Goal: Information Seeking & Learning: Understand process/instructions

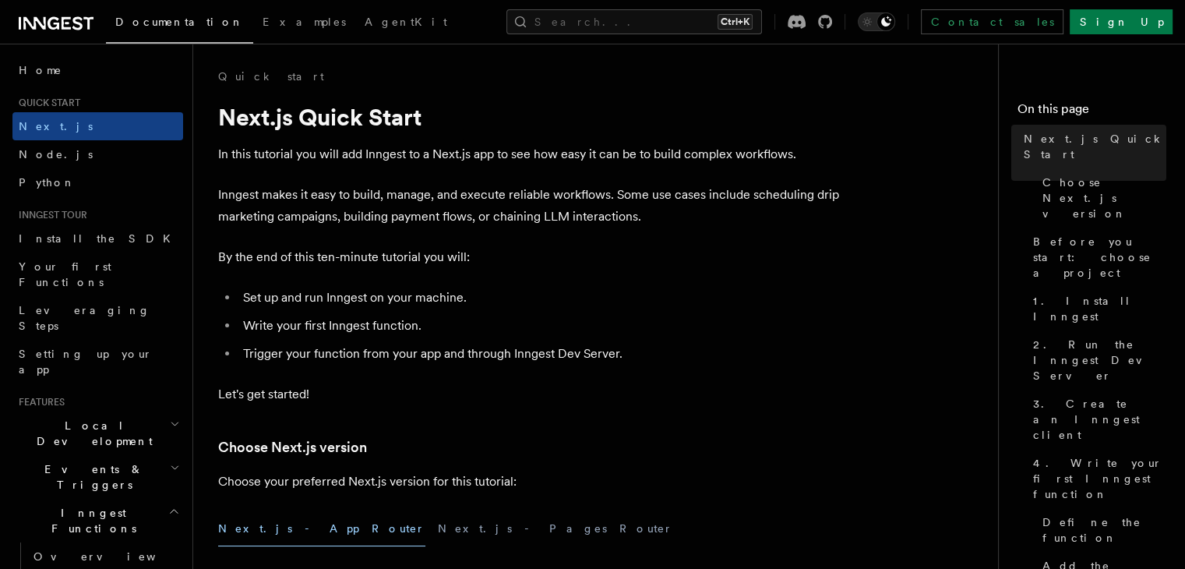
scroll to position [71, 0]
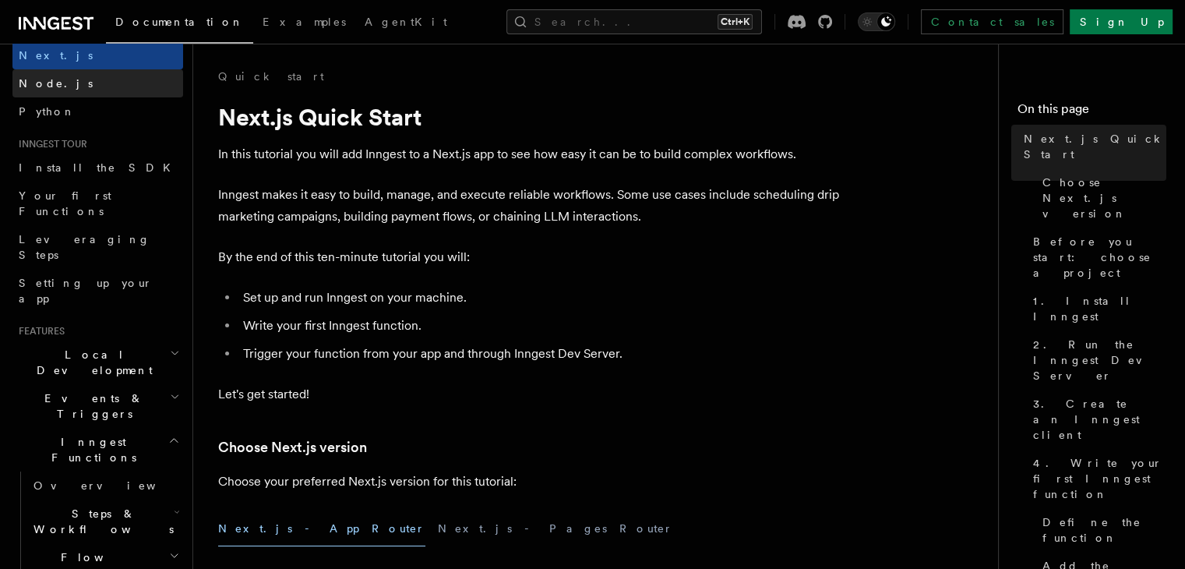
click at [49, 84] on span "Node.js" at bounding box center [56, 83] width 74 height 12
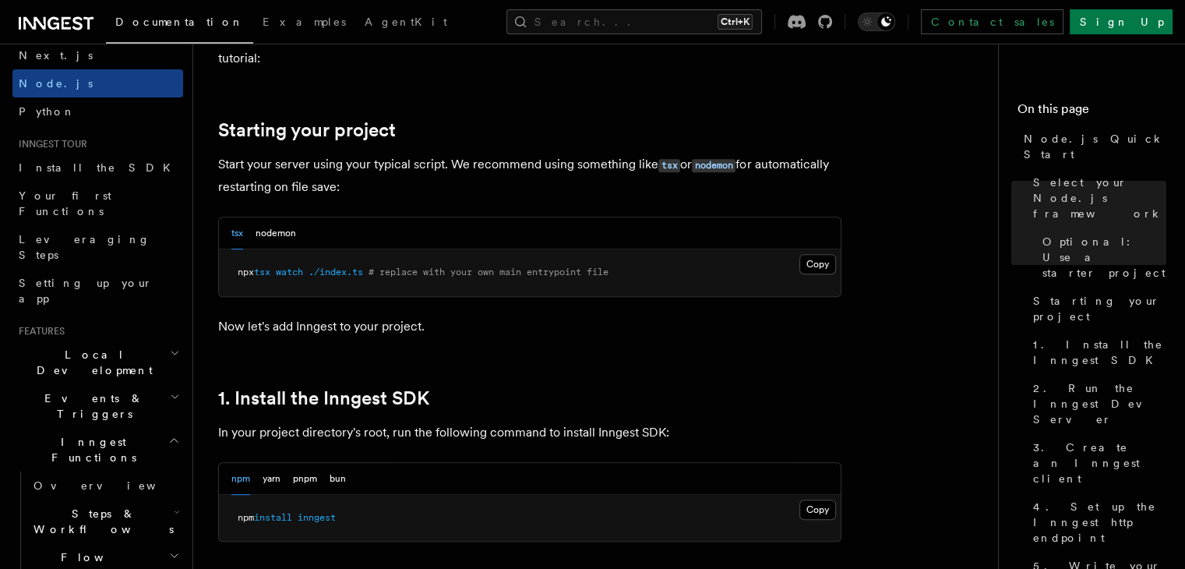
scroll to position [689, 0]
drag, startPoint x: 244, startPoint y: 271, endPoint x: 373, endPoint y: 265, distance: 129.5
click at [373, 265] on pre "npx tsx watch ./index.ts # replace with your own main entrypoint file" at bounding box center [530, 272] width 622 height 47
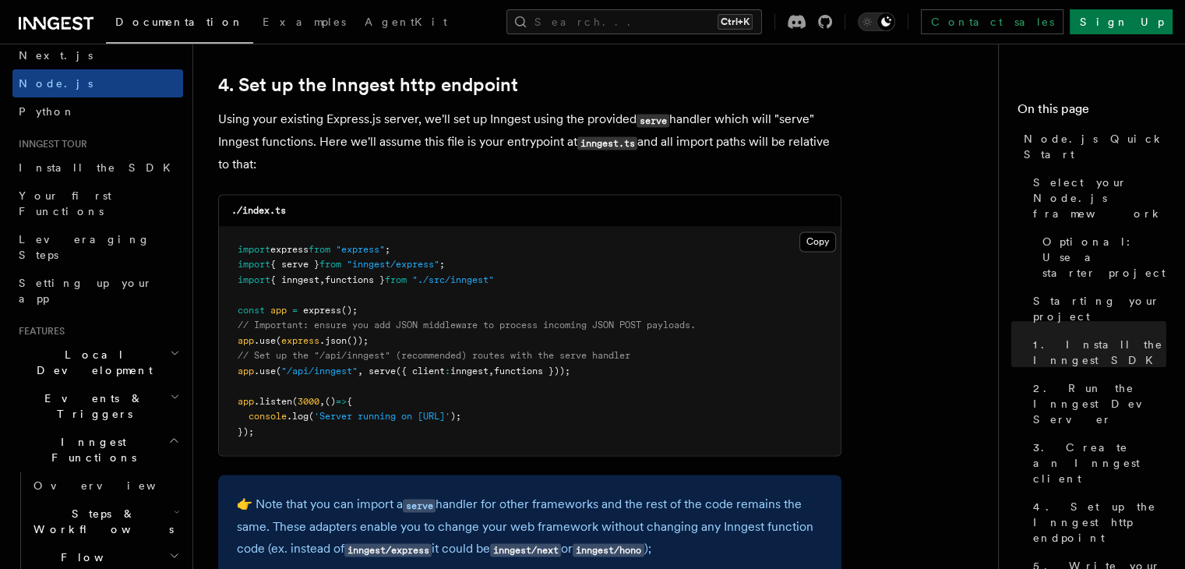
scroll to position [2354, 0]
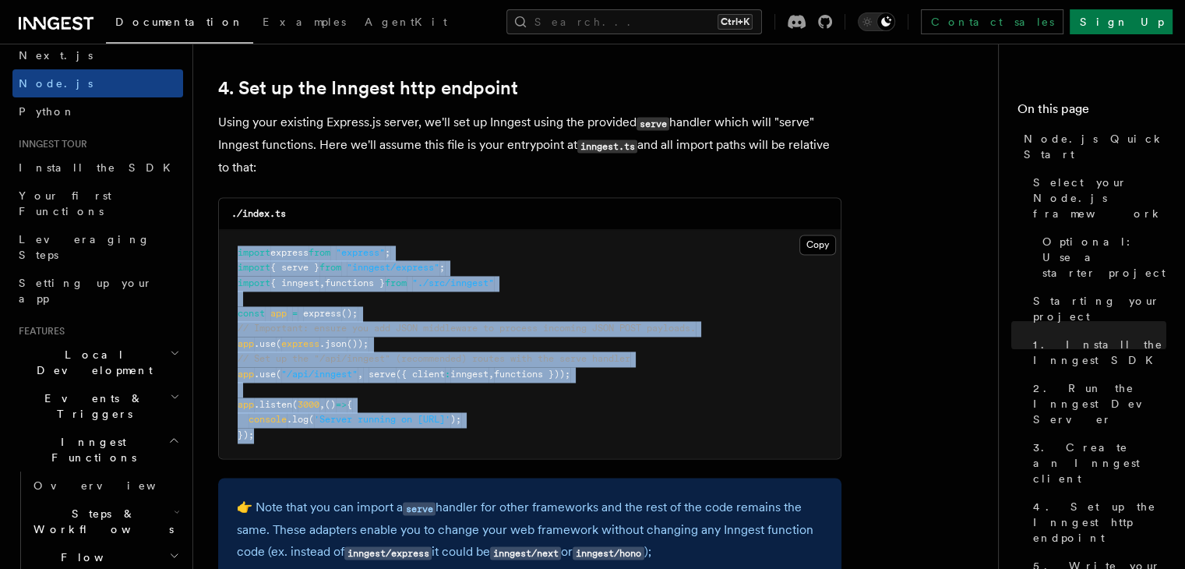
drag, startPoint x: 252, startPoint y: 441, endPoint x: 235, endPoint y: 254, distance: 187.8
click at [235, 254] on pre "import express from "express" ; import { serve } from "inngest/express" ; impor…" at bounding box center [530, 344] width 622 height 229
click at [338, 310] on span "express" at bounding box center [322, 313] width 38 height 11
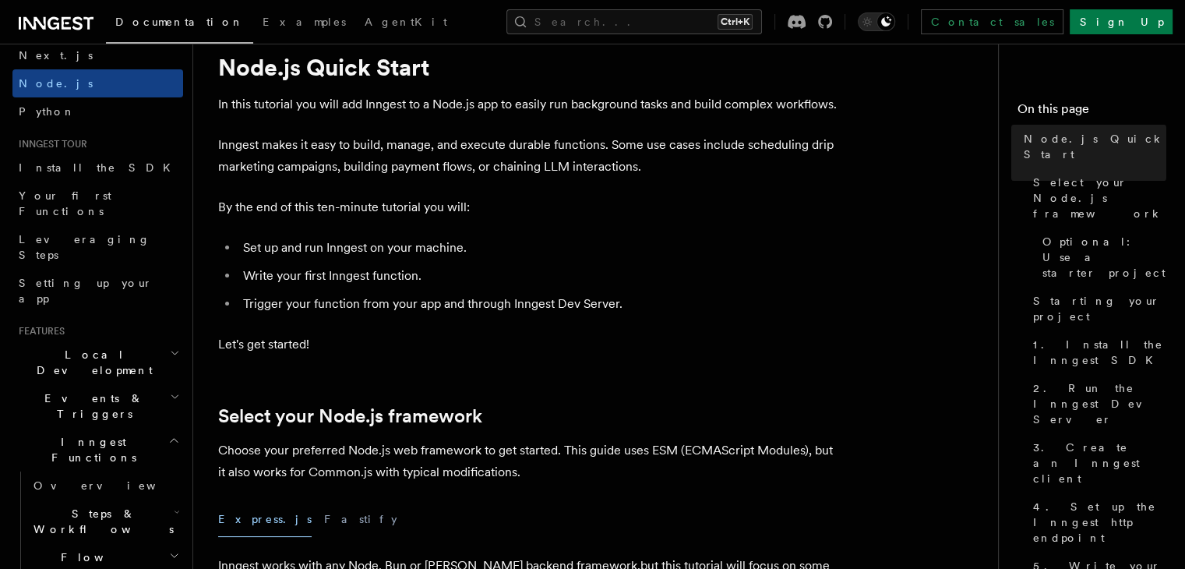
scroll to position [0, 0]
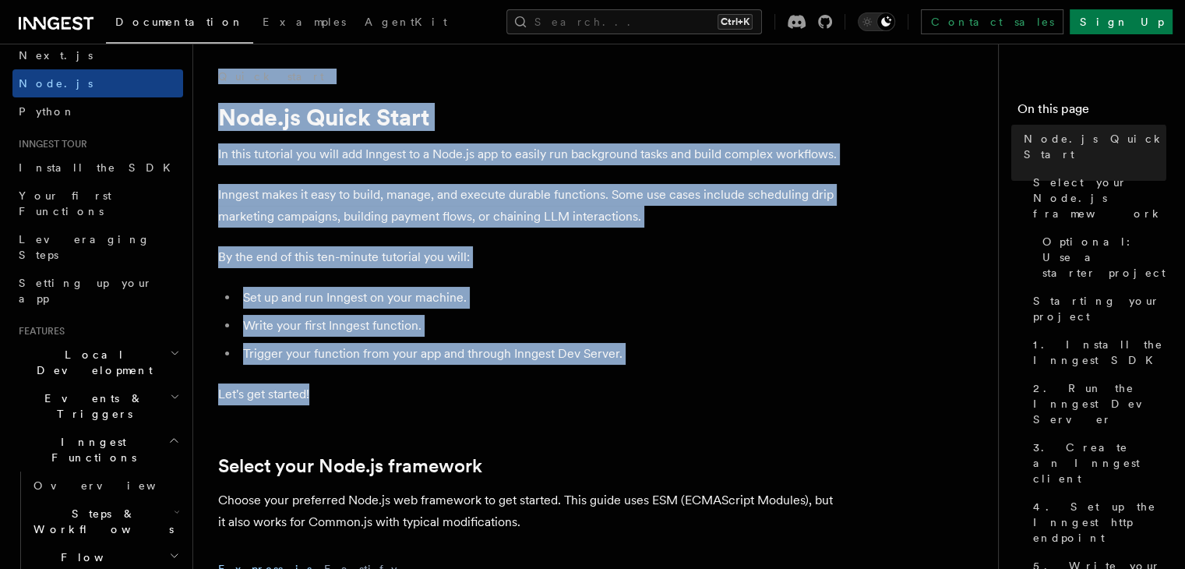
drag, startPoint x: 207, startPoint y: 64, endPoint x: 626, endPoint y: 373, distance: 521.1
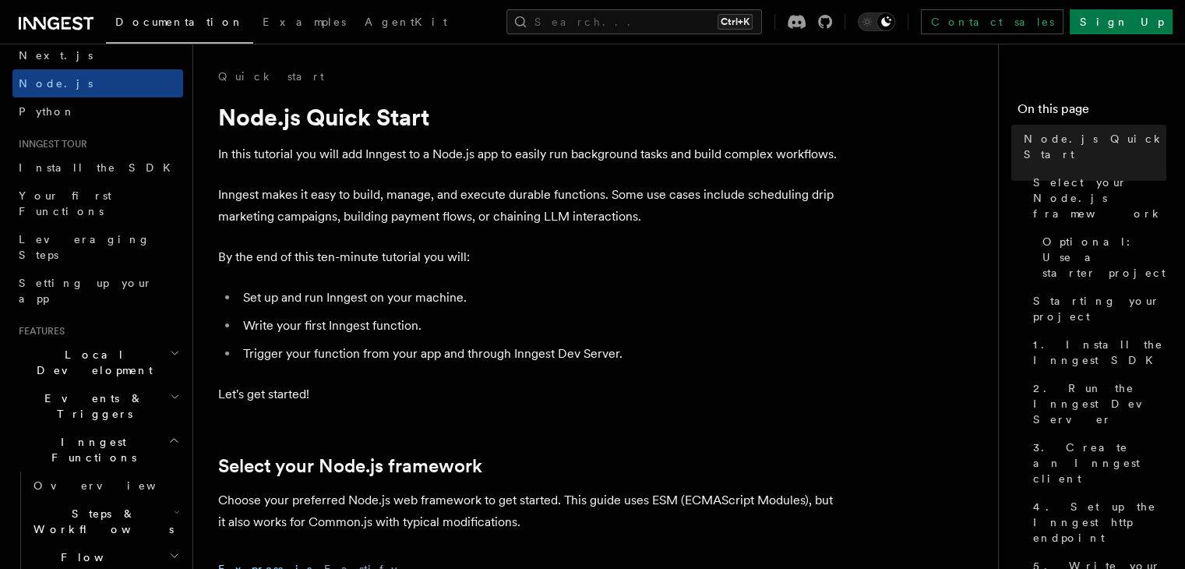
click at [511, 312] on ul "Set up and run Inngest on your machine. Write your first Inngest function. Trig…" at bounding box center [529, 326] width 623 height 78
drag, startPoint x: 209, startPoint y: 69, endPoint x: 307, endPoint y: 84, distance: 99.4
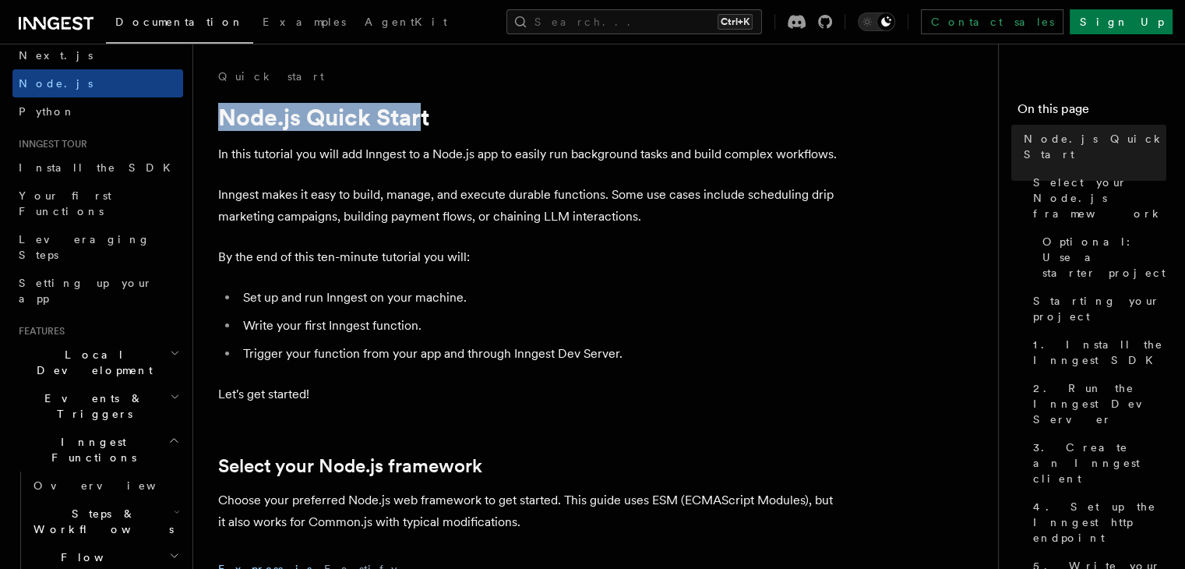
drag, startPoint x: 210, startPoint y: 116, endPoint x: 427, endPoint y: 121, distance: 217.5
click at [474, 122] on h1 "Node.js Quick Start" at bounding box center [529, 117] width 623 height 28
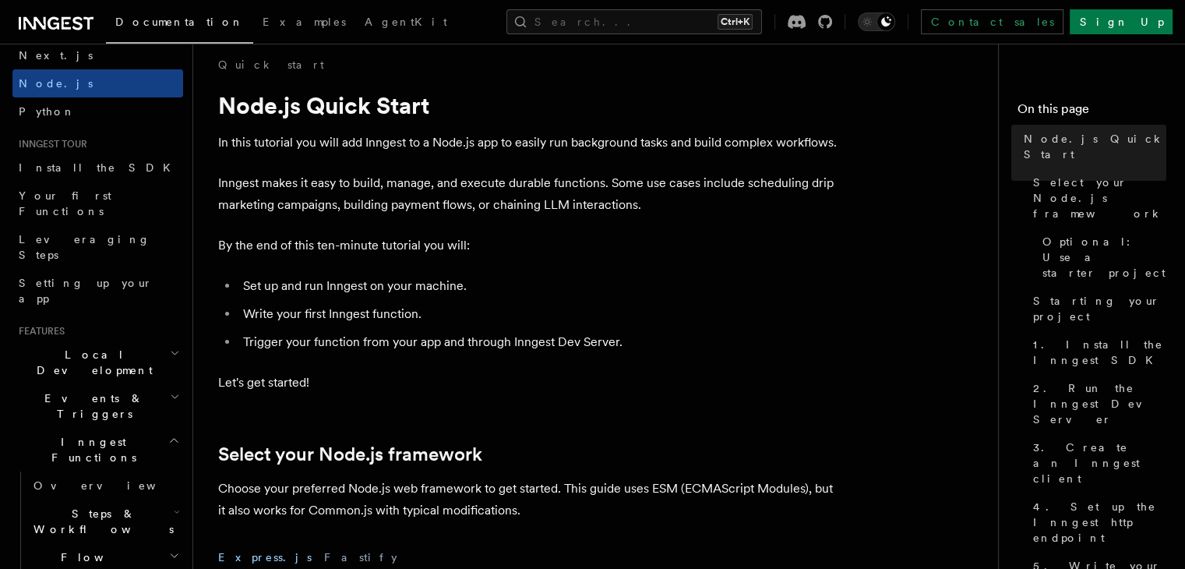
scroll to position [15, 0]
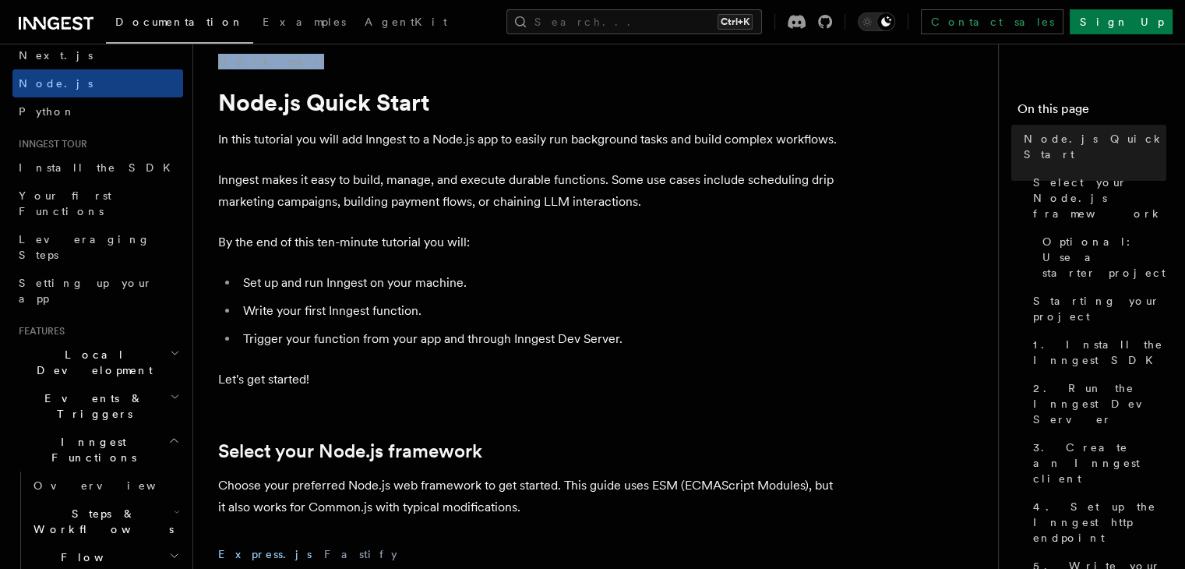
drag, startPoint x: 212, startPoint y: 58, endPoint x: 288, endPoint y: 60, distance: 75.6
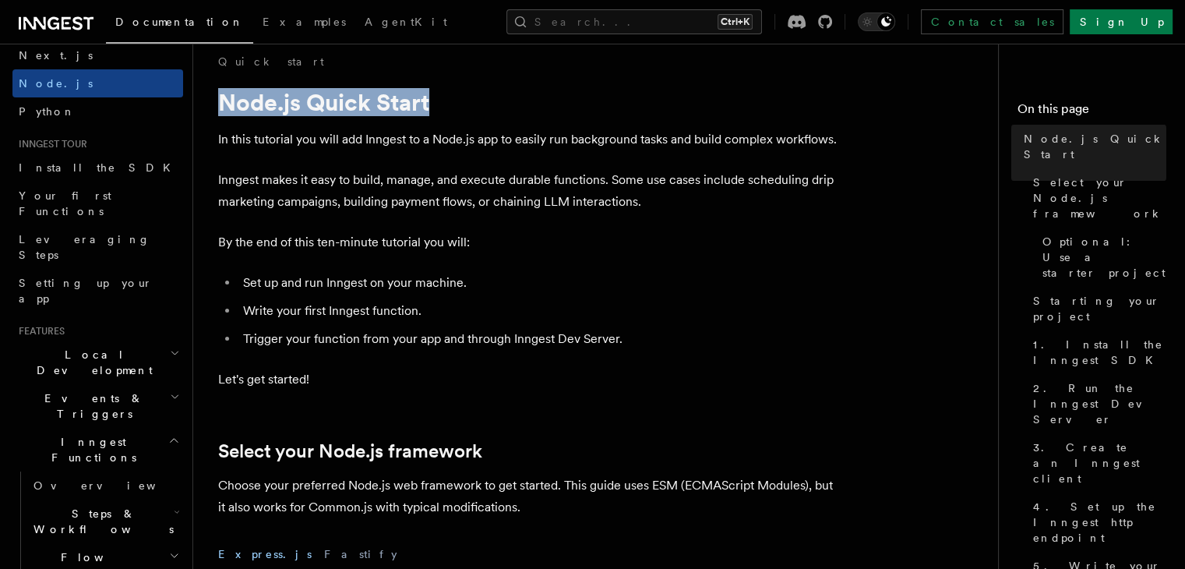
drag, startPoint x: 218, startPoint y: 107, endPoint x: 428, endPoint y: 108, distance: 209.6
click at [428, 108] on h1 "Node.js Quick Start" at bounding box center [529, 102] width 623 height 28
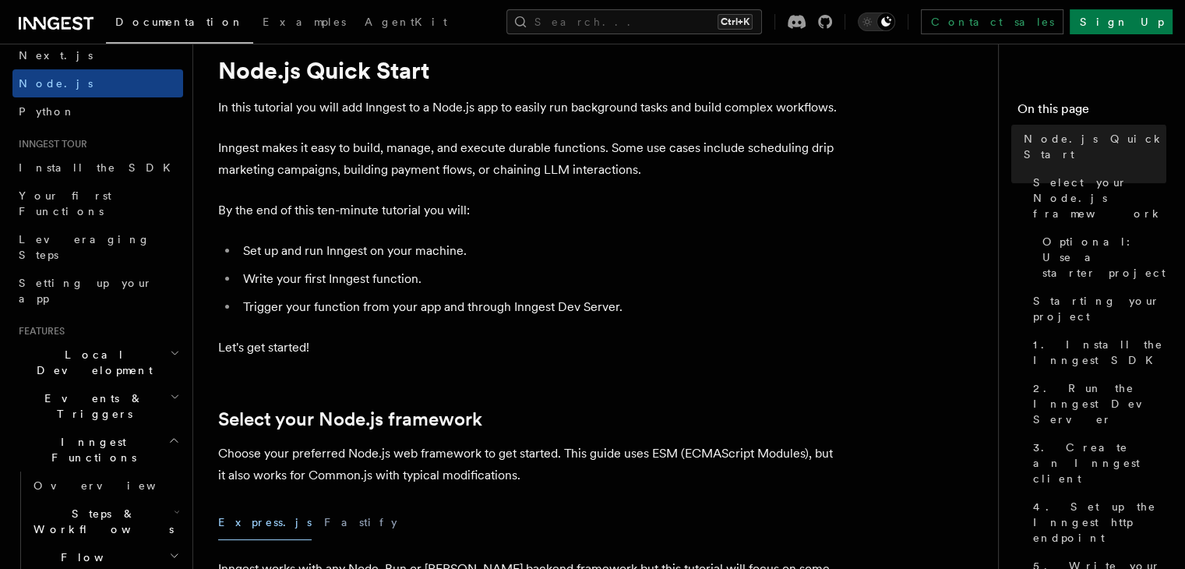
scroll to position [0, 0]
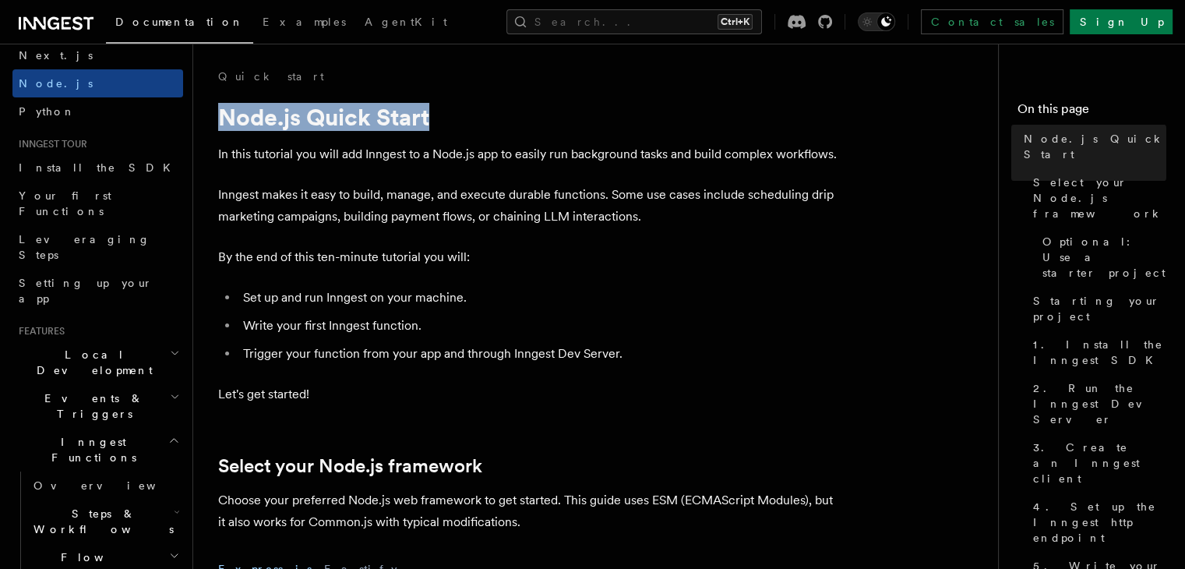
drag, startPoint x: 212, startPoint y: 107, endPoint x: 449, endPoint y: 116, distance: 237.1
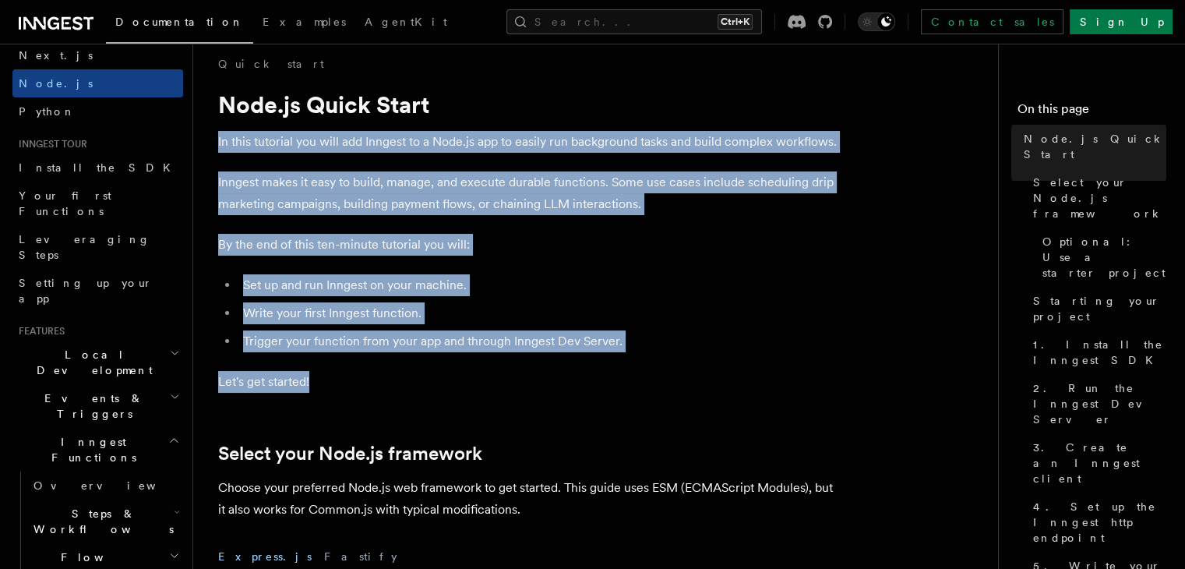
drag, startPoint x: 212, startPoint y: 138, endPoint x: 701, endPoint y: 355, distance: 534.5
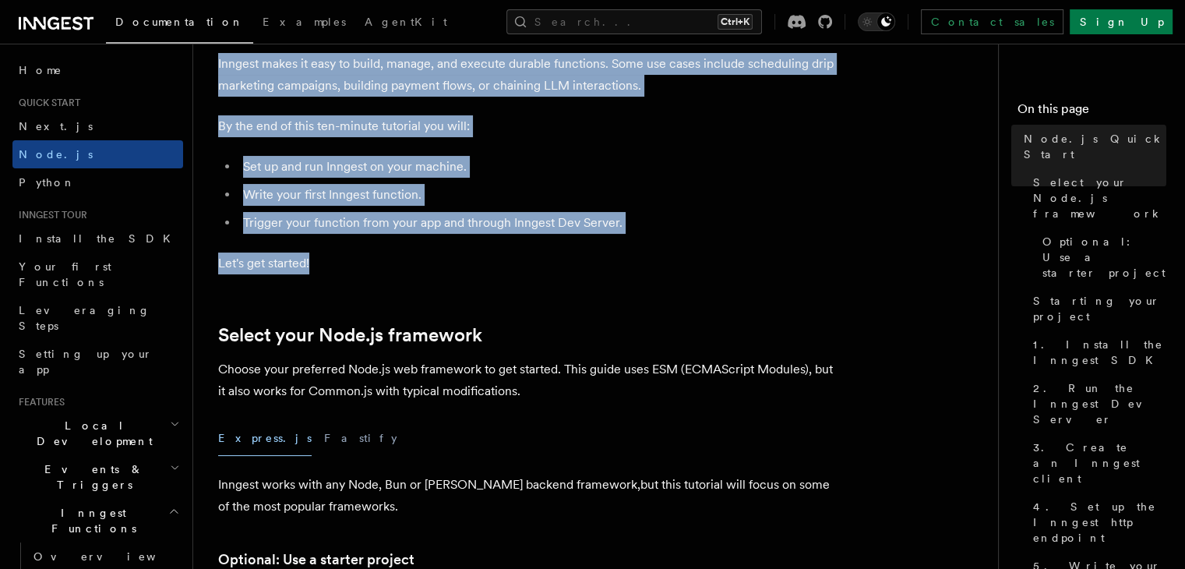
scroll to position [134, 0]
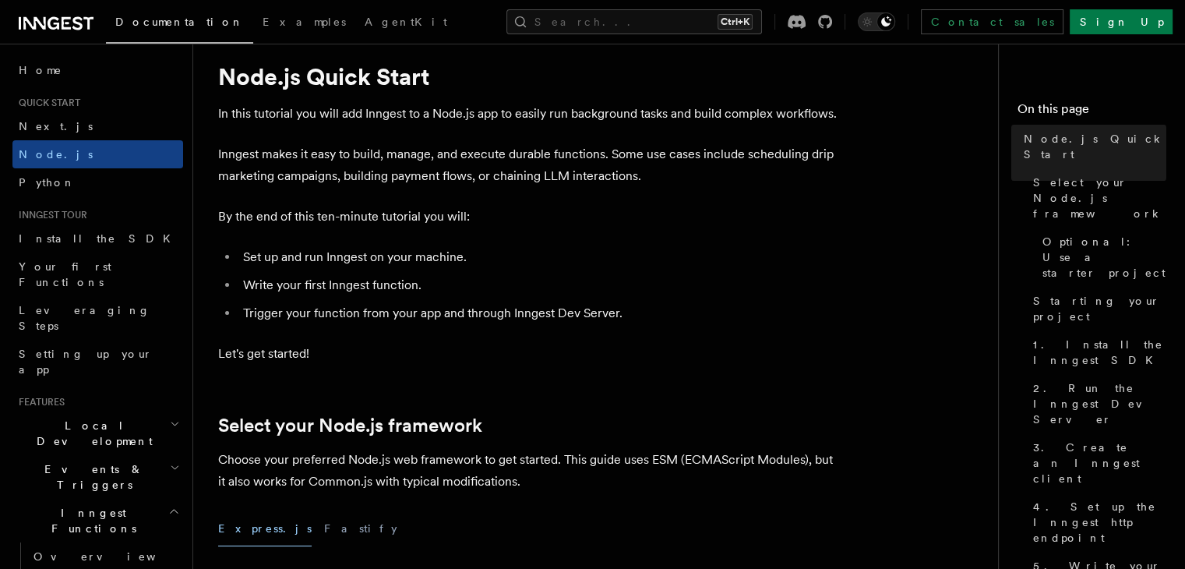
scroll to position [0, 0]
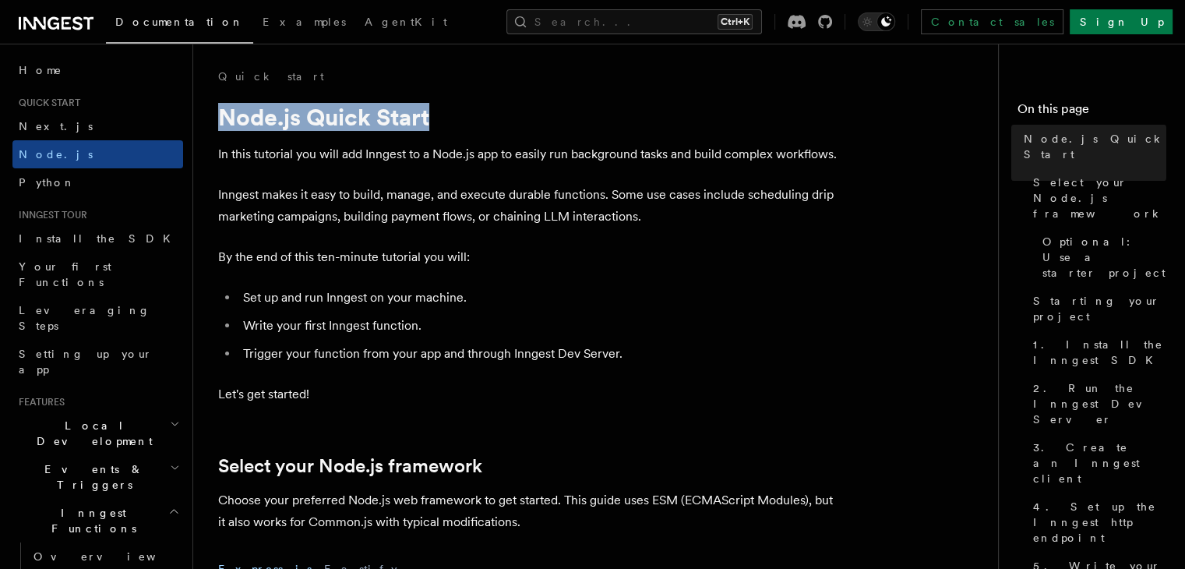
drag, startPoint x: 215, startPoint y: 112, endPoint x: 488, endPoint y: 115, distance: 272.8
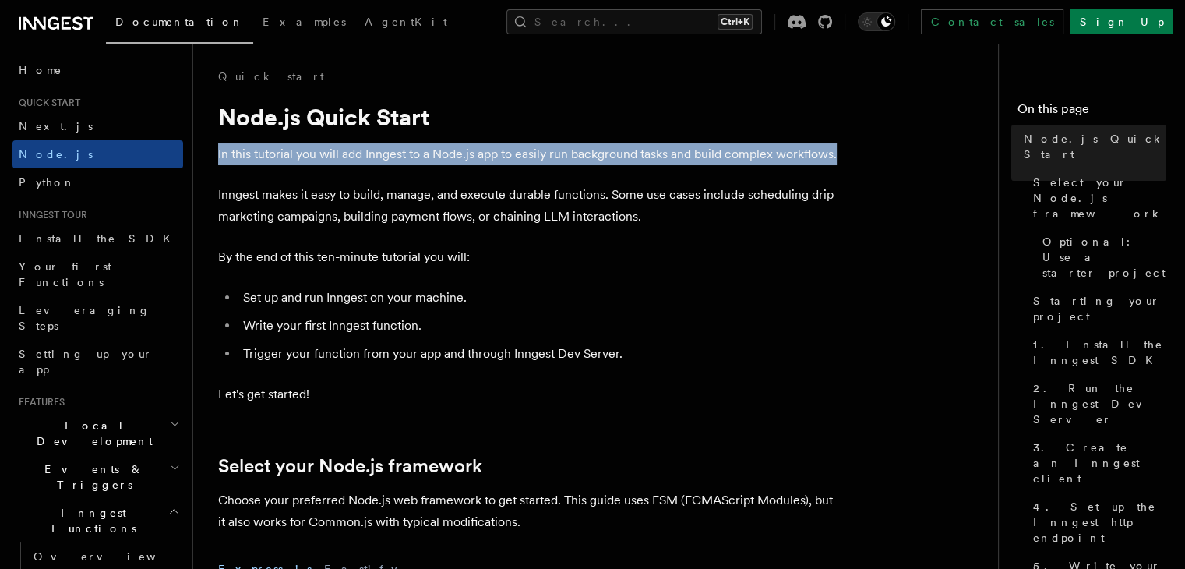
drag, startPoint x: 219, startPoint y: 160, endPoint x: 839, endPoint y: 154, distance: 619.6
click at [839, 154] on p "In this tutorial you will add Inngest to a Node.js app to easily run background…" at bounding box center [529, 154] width 623 height 22
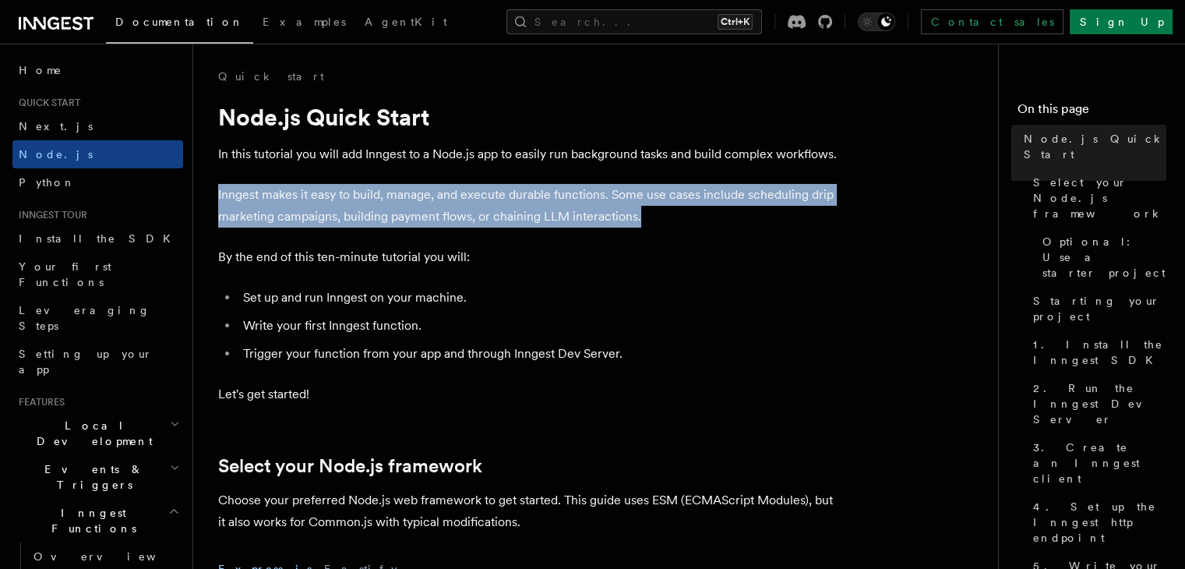
drag, startPoint x: 214, startPoint y: 189, endPoint x: 672, endPoint y: 221, distance: 458.6
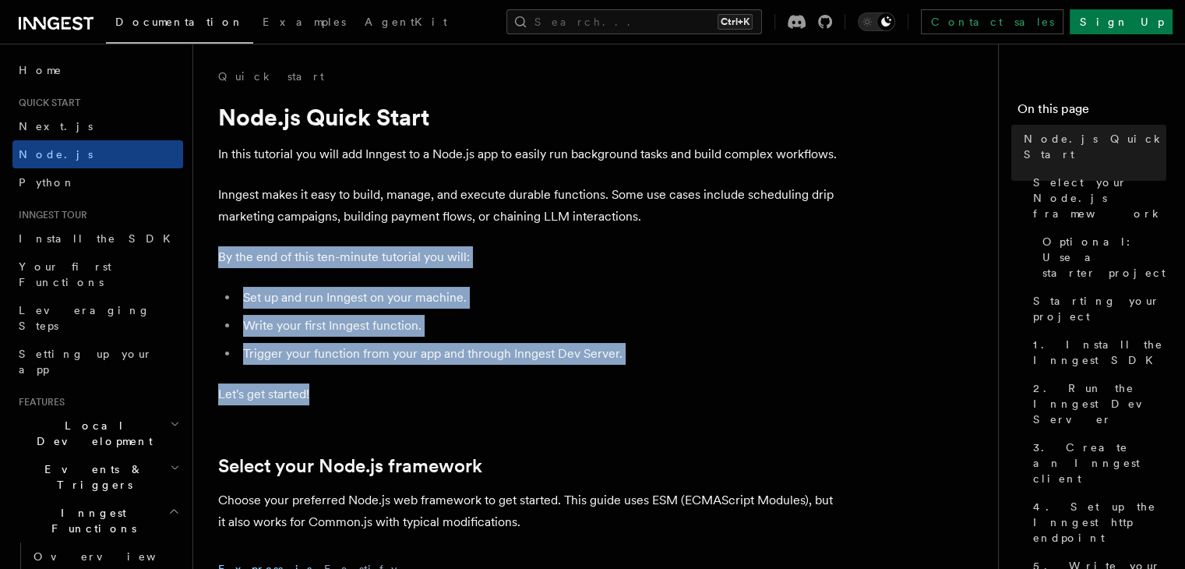
drag, startPoint x: 209, startPoint y: 255, endPoint x: 673, endPoint y: 379, distance: 480.7
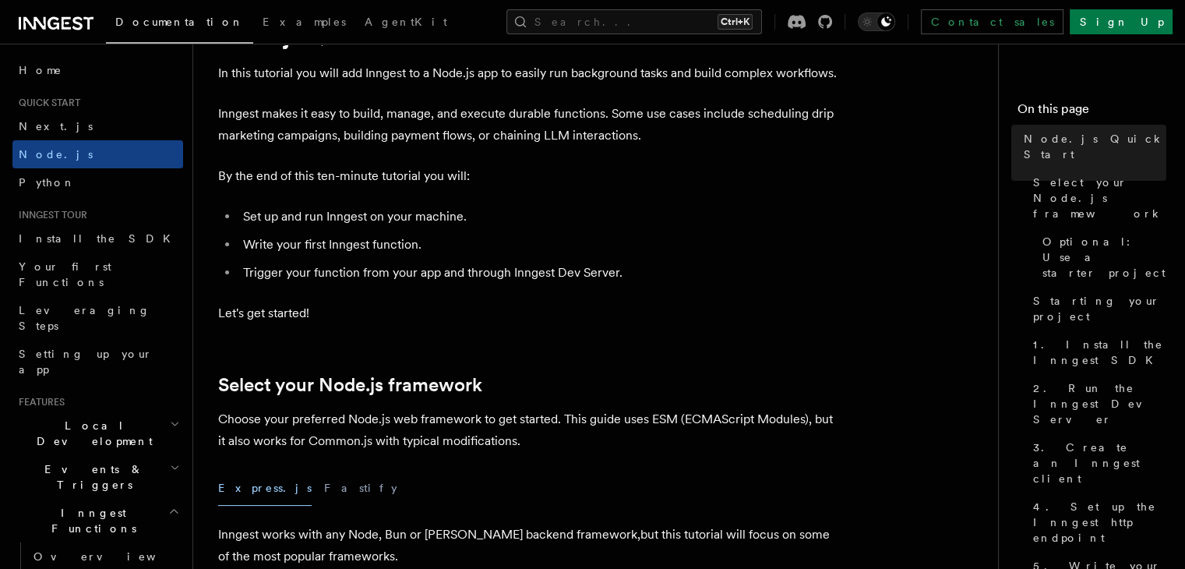
scroll to position [81, 0]
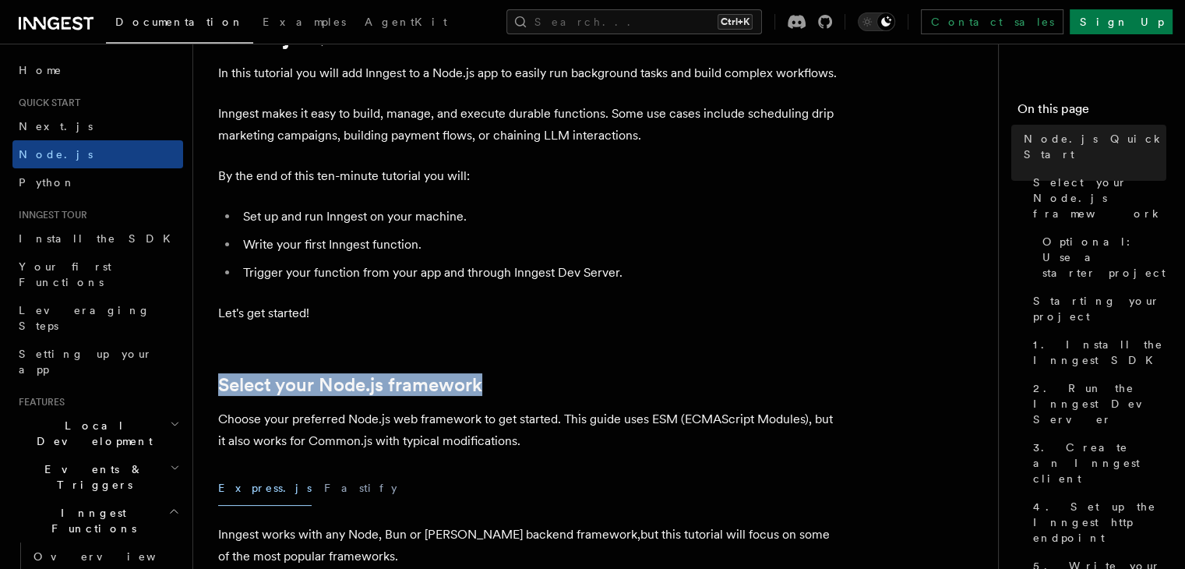
drag, startPoint x: 217, startPoint y: 373, endPoint x: 579, endPoint y: 378, distance: 362.4
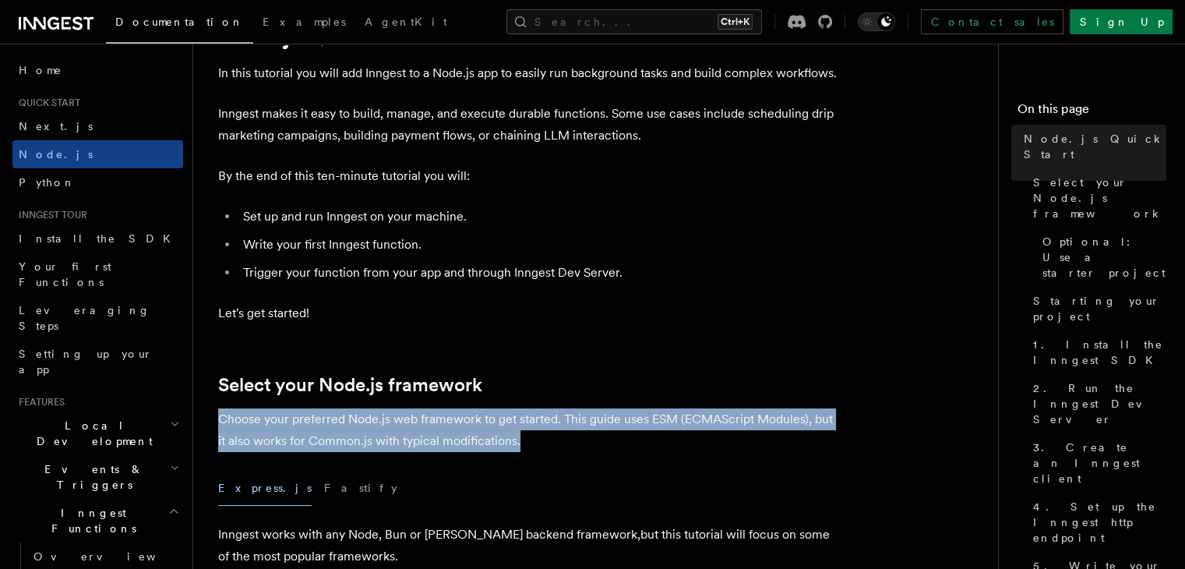
drag, startPoint x: 209, startPoint y: 412, endPoint x: 527, endPoint y: 447, distance: 319.8
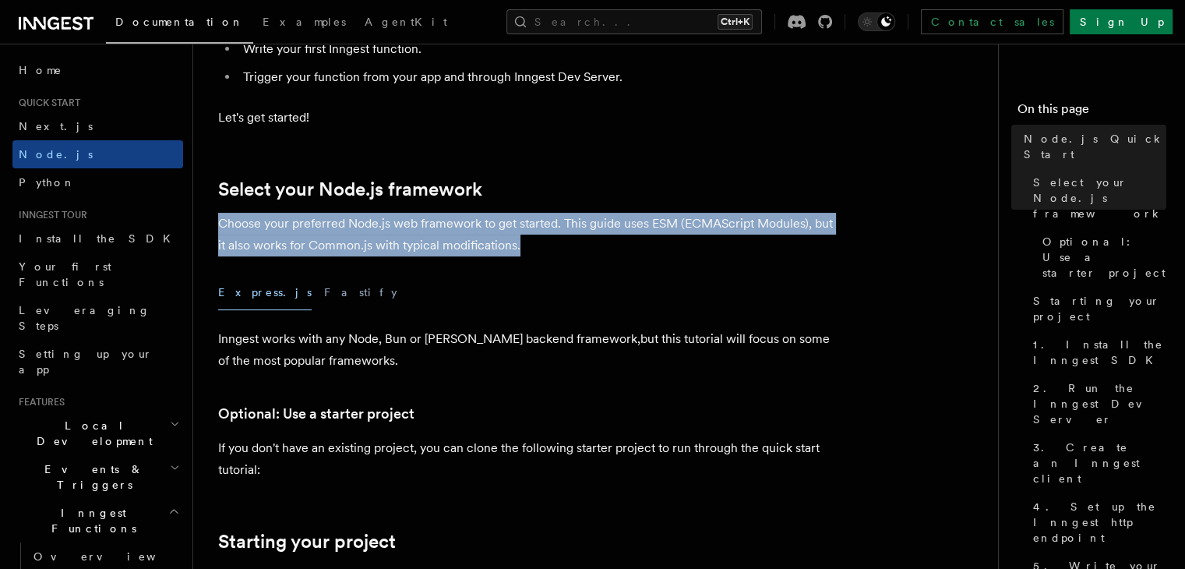
scroll to position [293, 0]
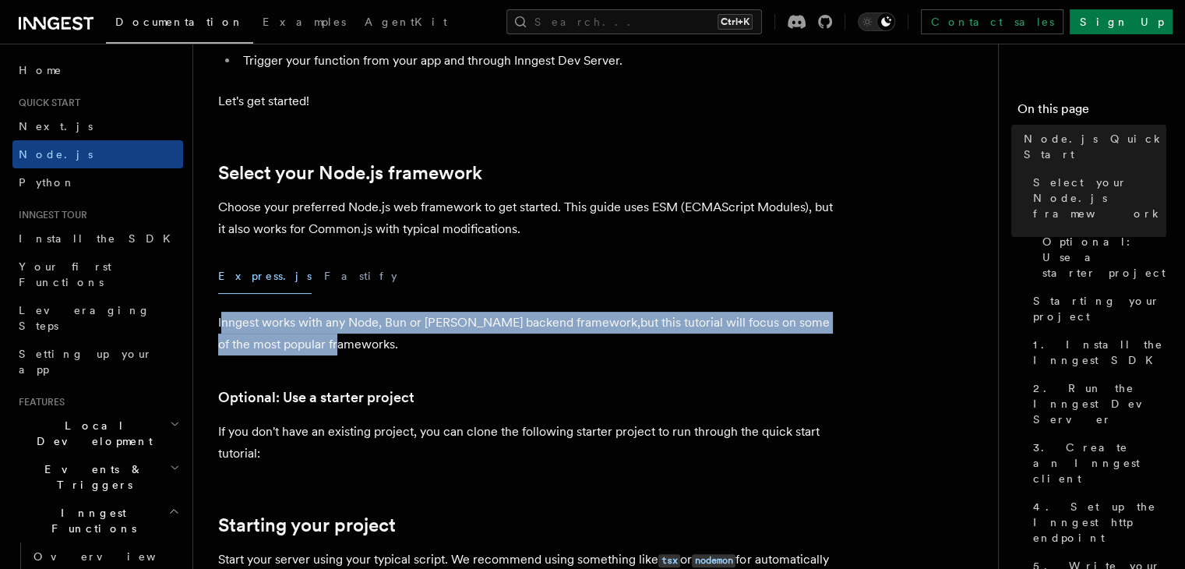
drag, startPoint x: 336, startPoint y: 345, endPoint x: 220, endPoint y: 325, distance: 117.9
click at [220, 325] on p "Inngest works with any Node, Bun or [PERSON_NAME] backend framework,but this tu…" at bounding box center [529, 334] width 623 height 44
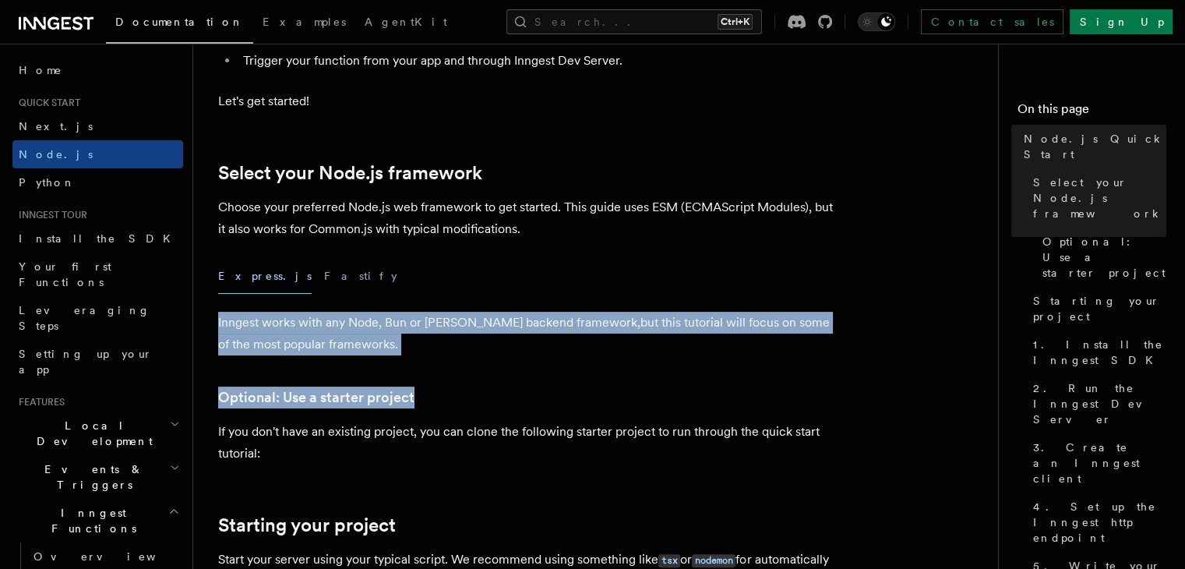
drag, startPoint x: 217, startPoint y: 322, endPoint x: 373, endPoint y: 356, distance: 160.4
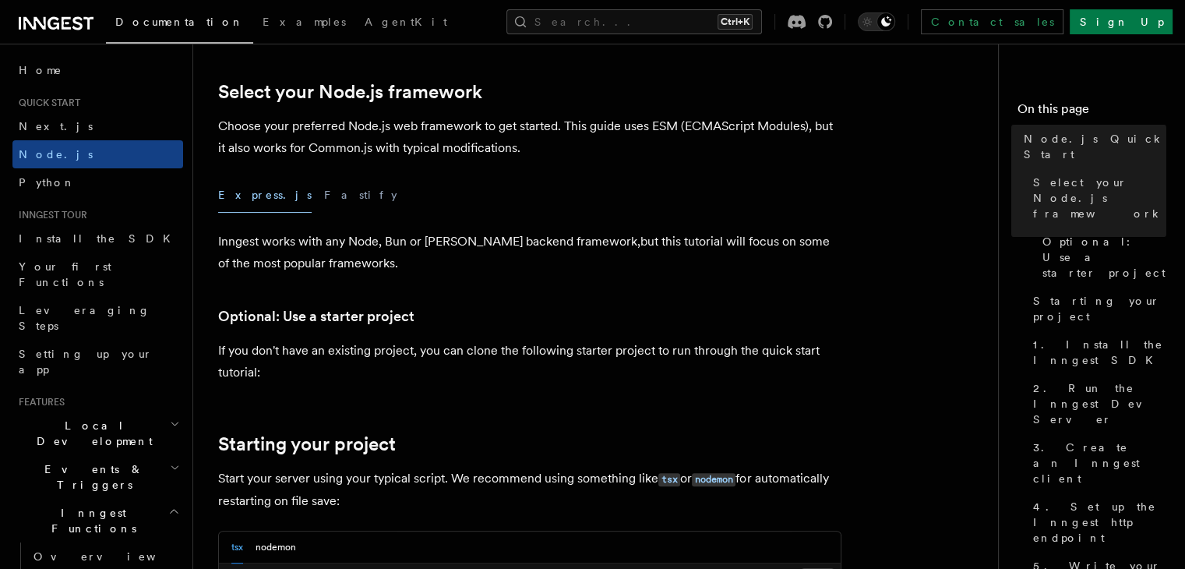
scroll to position [374, 0]
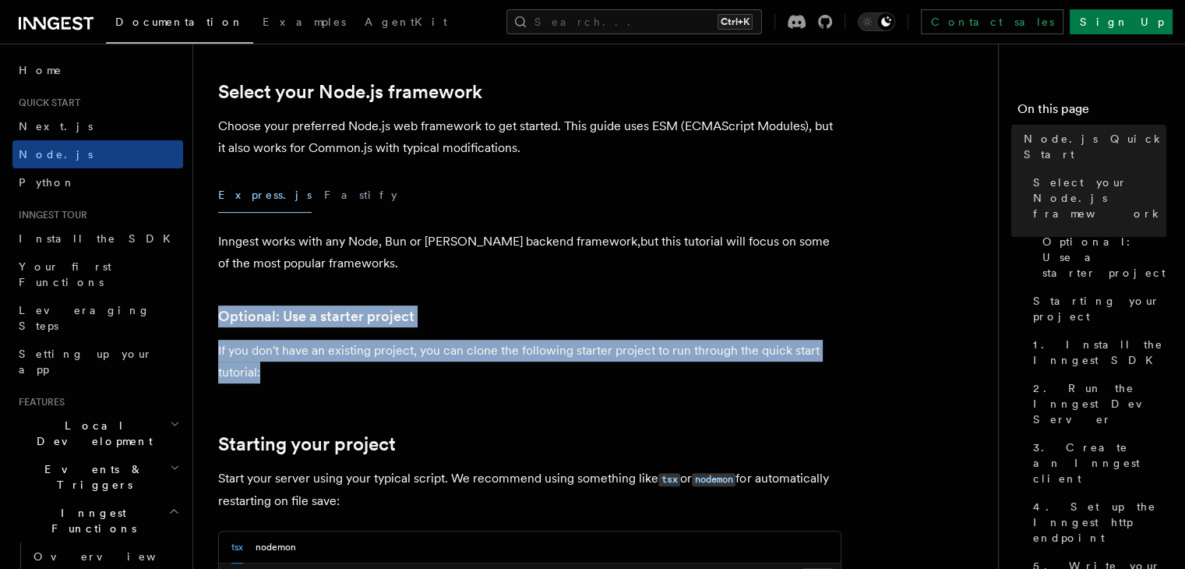
drag, startPoint x: 210, startPoint y: 297, endPoint x: 268, endPoint y: 379, distance: 100.1
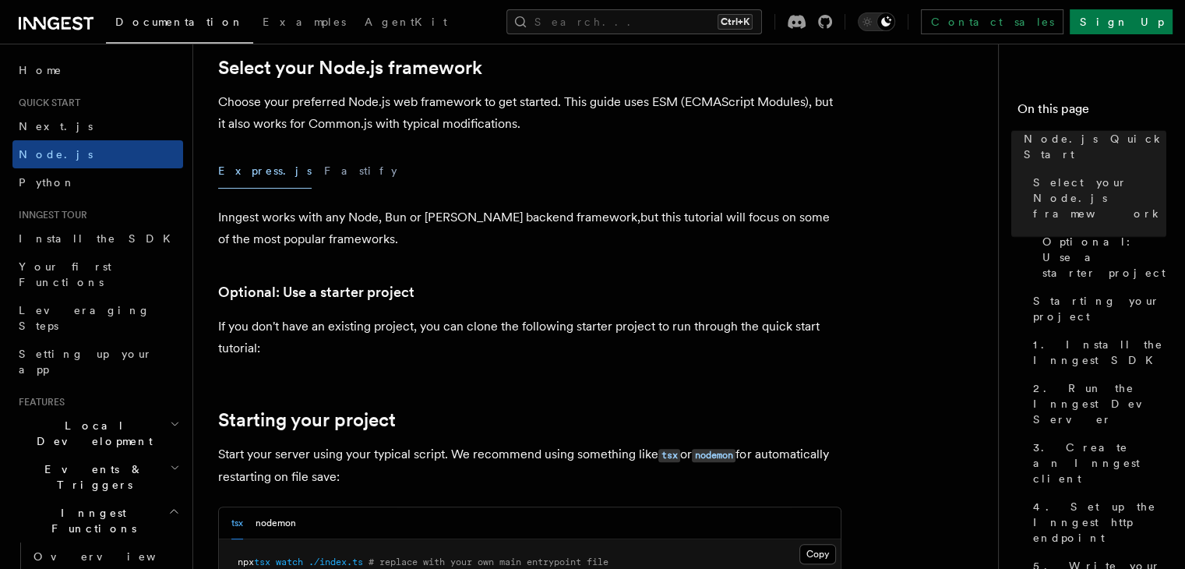
scroll to position [401, 0]
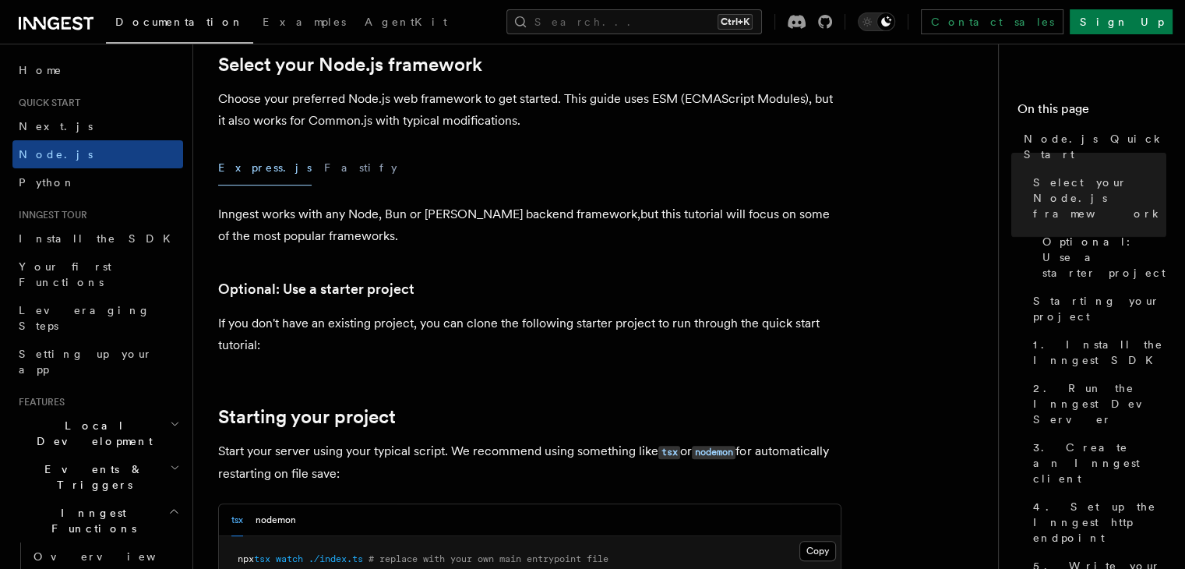
drag, startPoint x: 350, startPoint y: 481, endPoint x: 215, endPoint y: 404, distance: 155.3
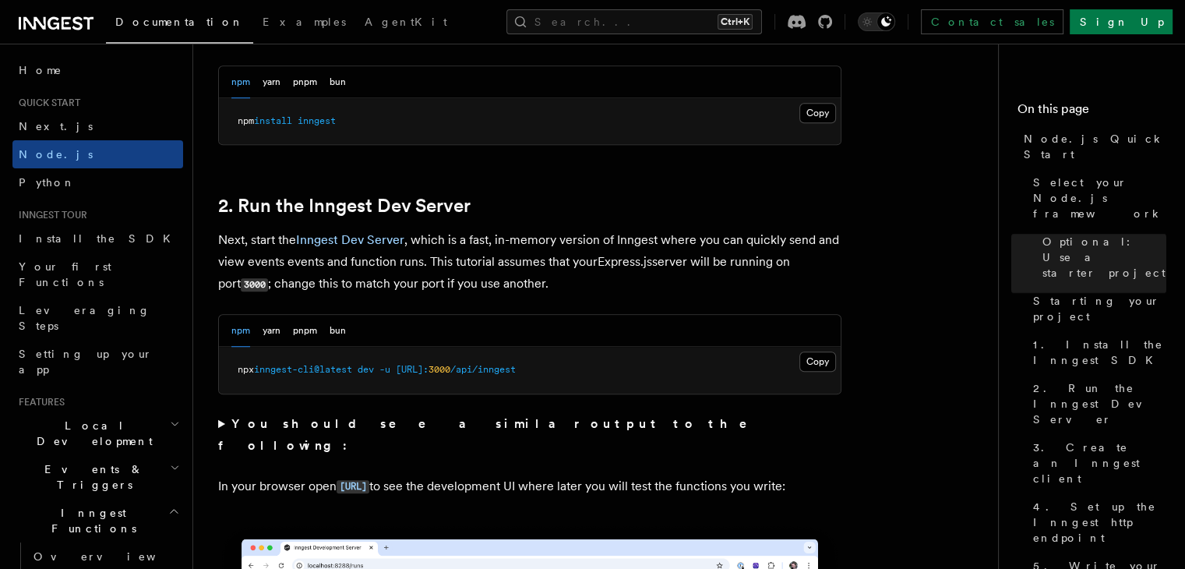
scroll to position [1086, 0]
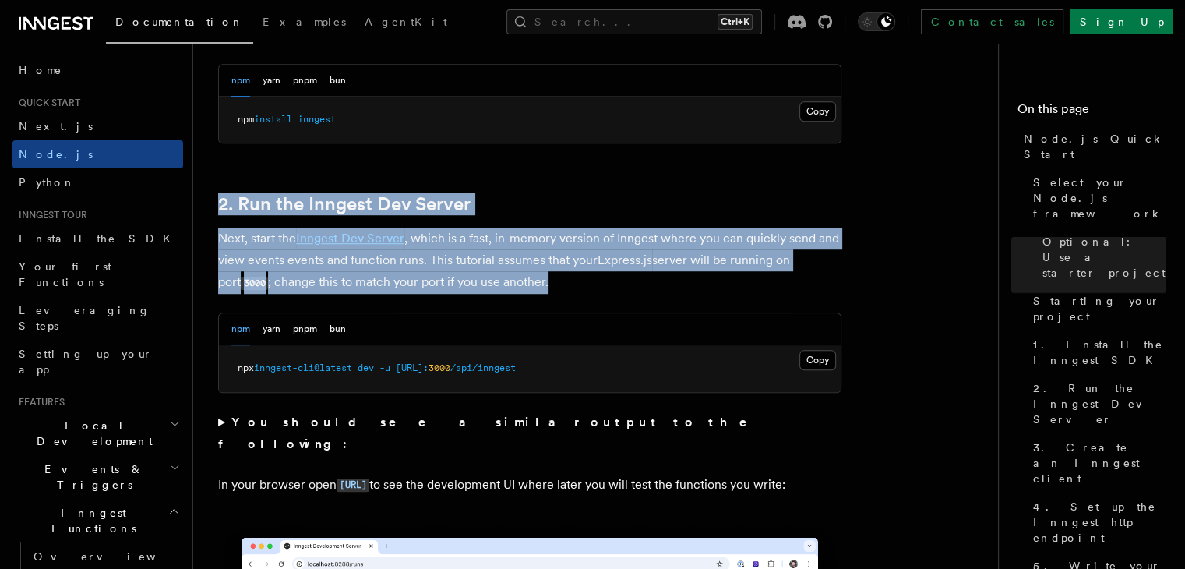
drag, startPoint x: 215, startPoint y: 183, endPoint x: 530, endPoint y: 288, distance: 331.7
click at [548, 292] on p "Next, start the Inngest Dev Server , which is a fast, in-memory version of Inng…" at bounding box center [529, 261] width 623 height 66
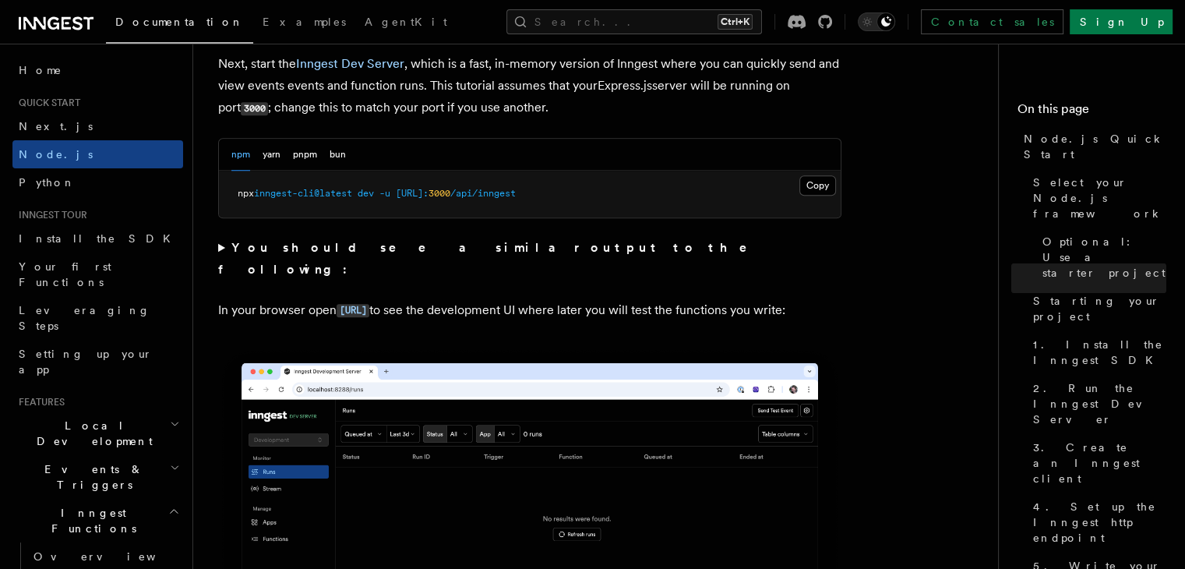
scroll to position [1275, 0]
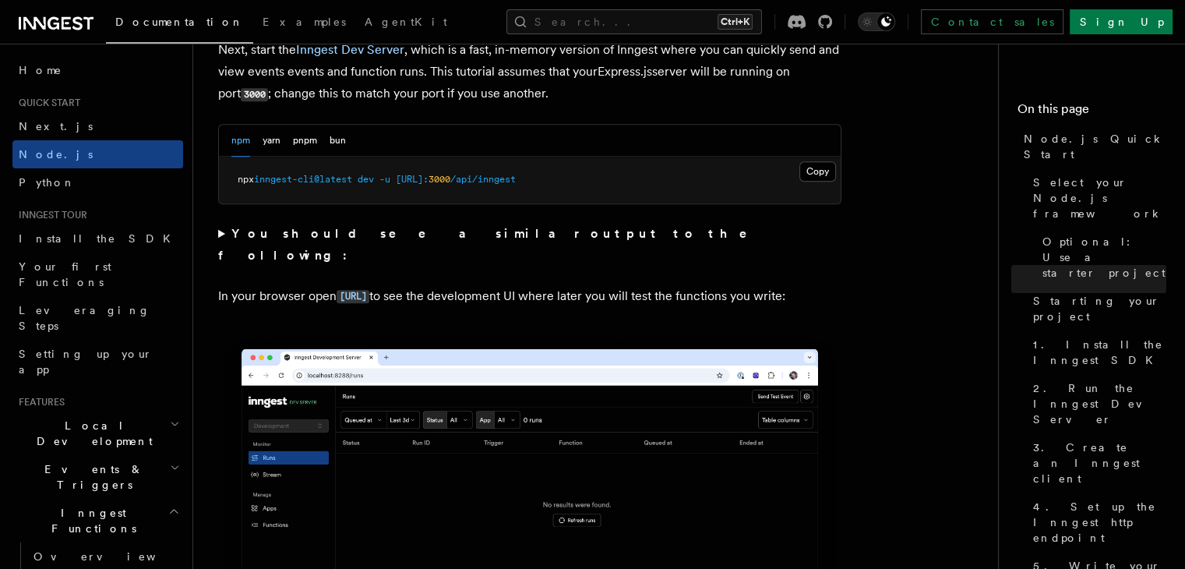
drag, startPoint x: 287, startPoint y: 299, endPoint x: 219, endPoint y: 272, distance: 73.1
click at [219, 285] on p "In your browser open [URL] to see the development UI where later you will test …" at bounding box center [529, 296] width 623 height 23
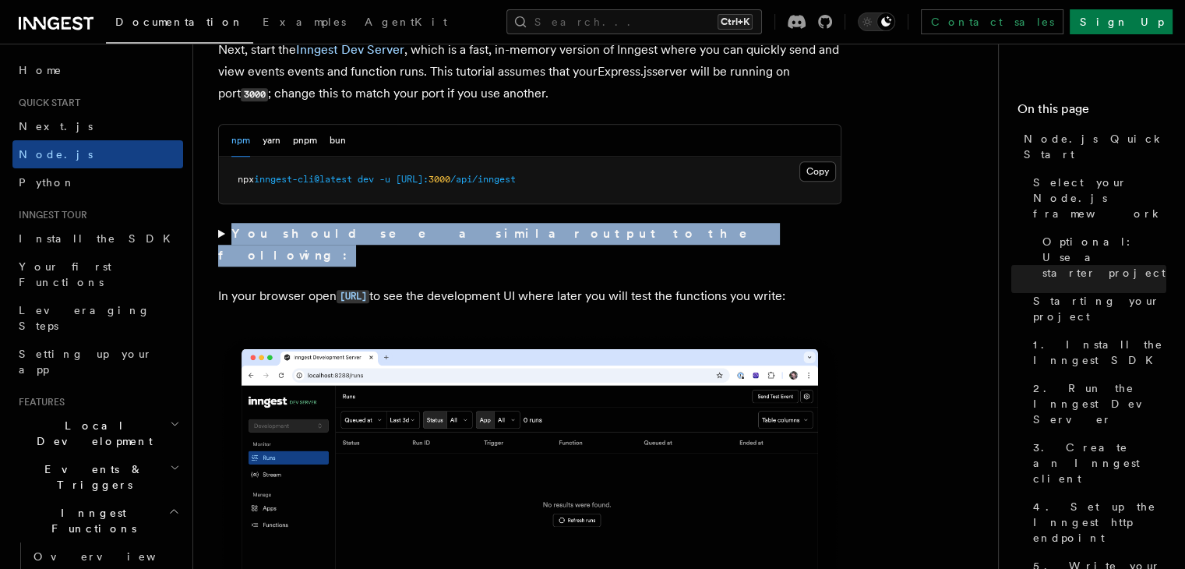
drag, startPoint x: 514, startPoint y: 239, endPoint x: 199, endPoint y: 231, distance: 315.7
click at [293, 235] on strong "You should see a similar output to the following:" at bounding box center [493, 244] width 551 height 37
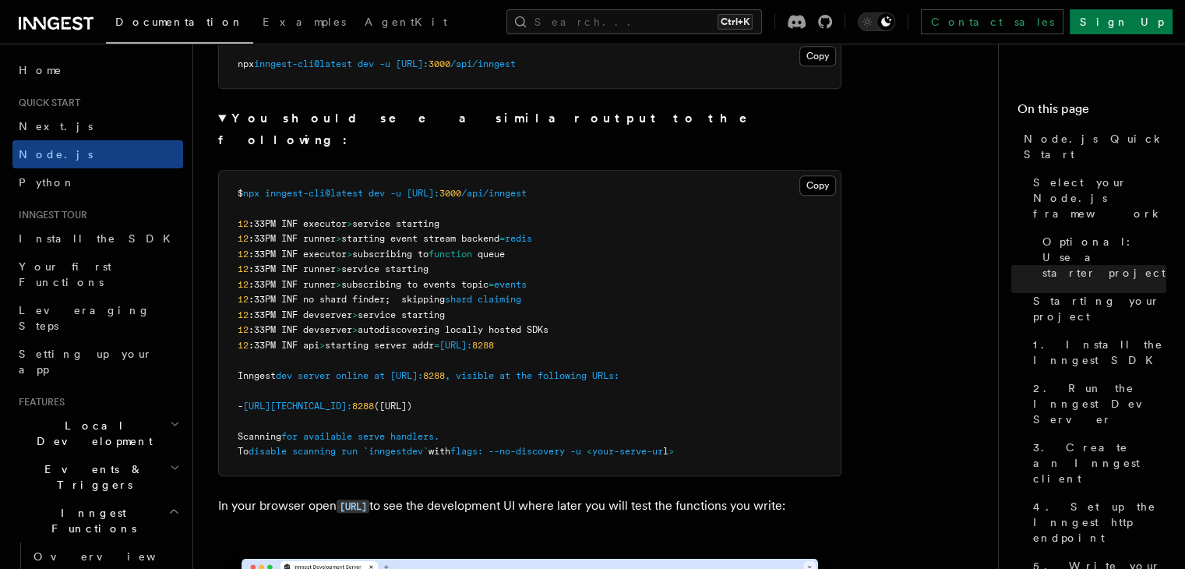
scroll to position [1389, 0]
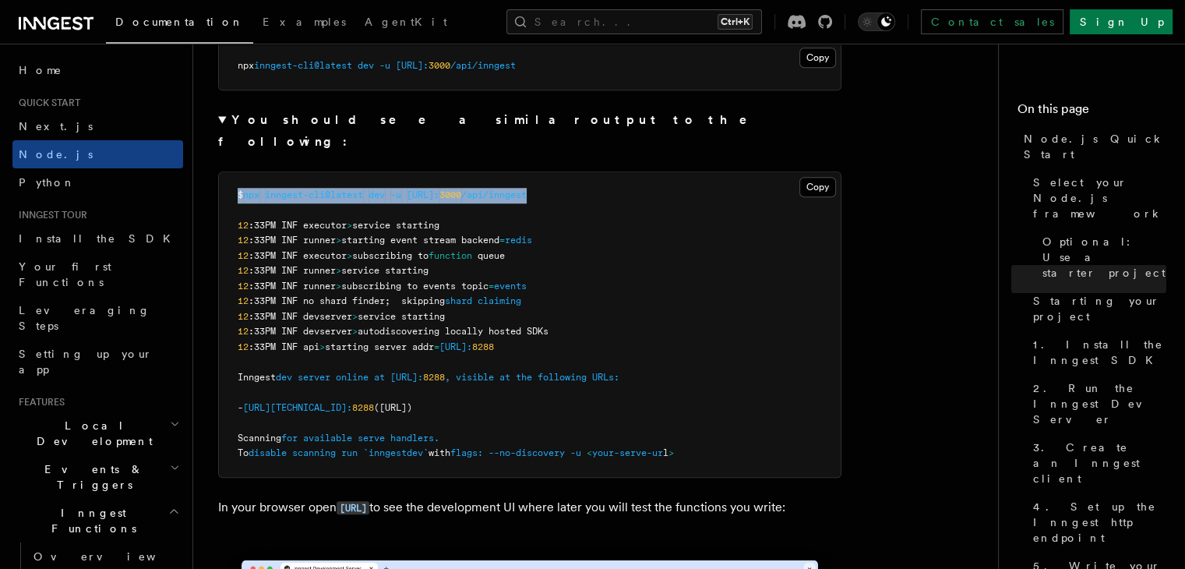
drag, startPoint x: 648, startPoint y: 176, endPoint x: 203, endPoint y: 177, distance: 445.8
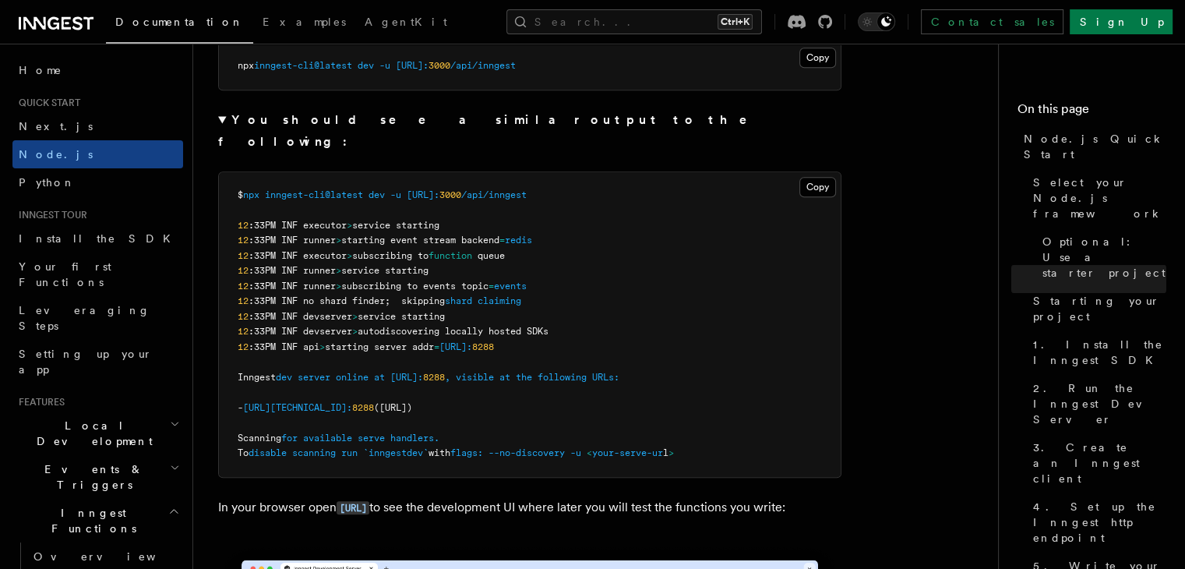
click at [642, 126] on summary "You should see a similar output to the following:" at bounding box center [529, 131] width 623 height 44
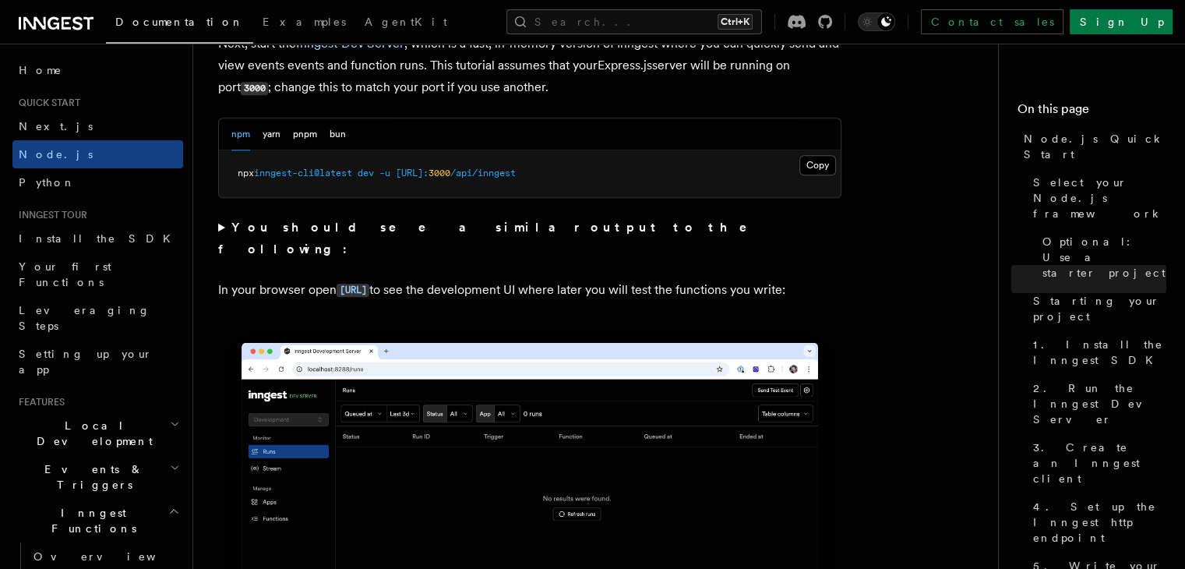
scroll to position [1281, 0]
click at [601, 279] on p "In your browser open [URL] to see the development UI where later you will test …" at bounding box center [529, 290] width 623 height 23
click at [592, 284] on p "In your browser open [URL] to see the development UI where later you will test …" at bounding box center [529, 290] width 623 height 23
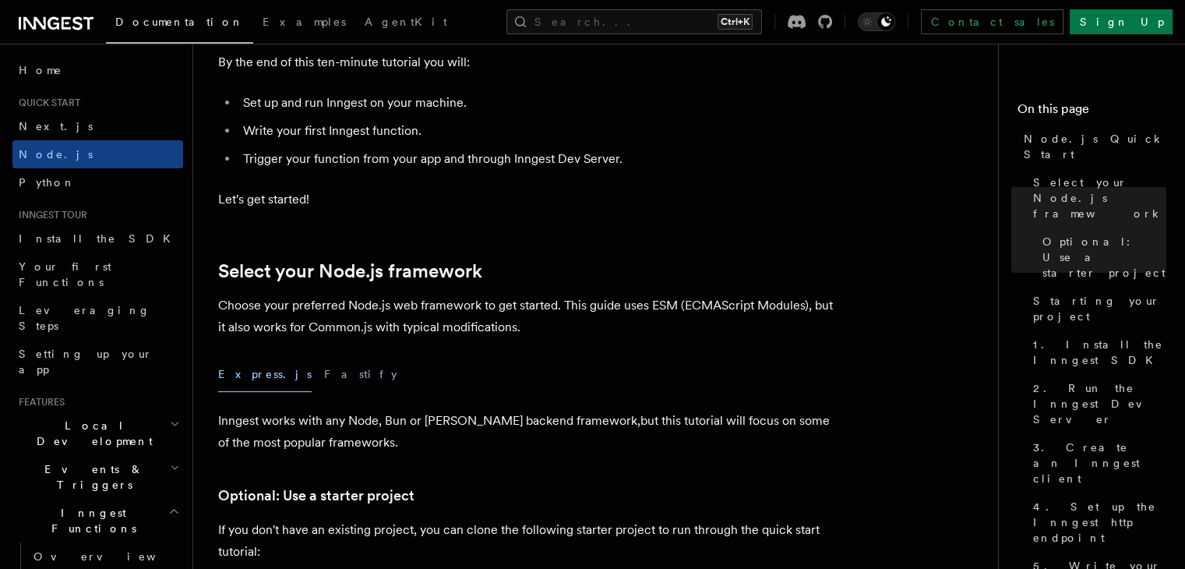
scroll to position [0, 0]
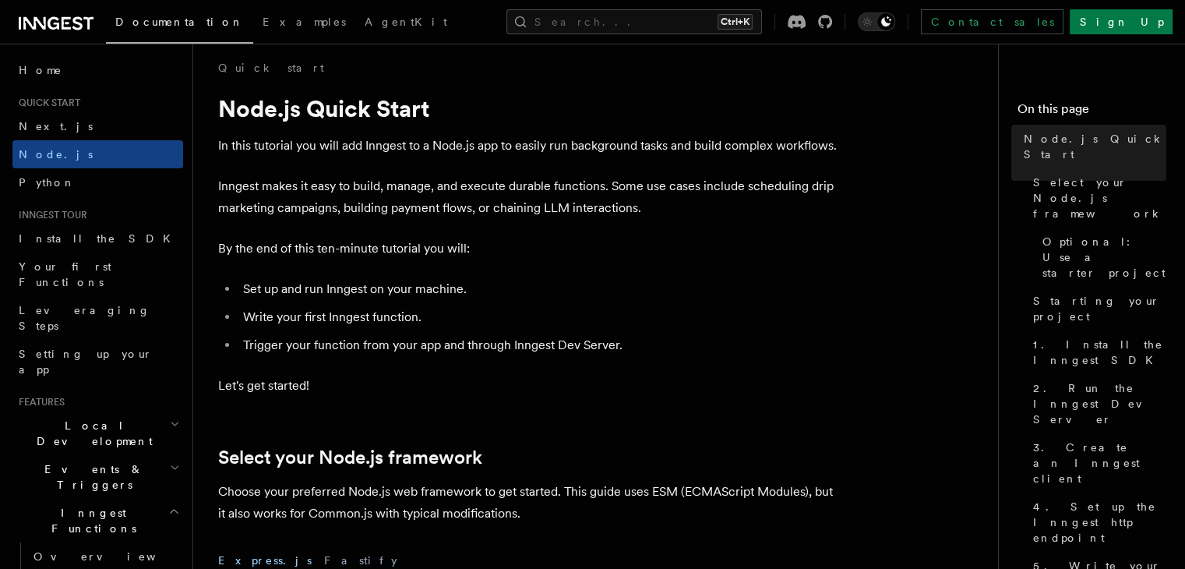
scroll to position [8, 0]
